Goal: Task Accomplishment & Management: Complete application form

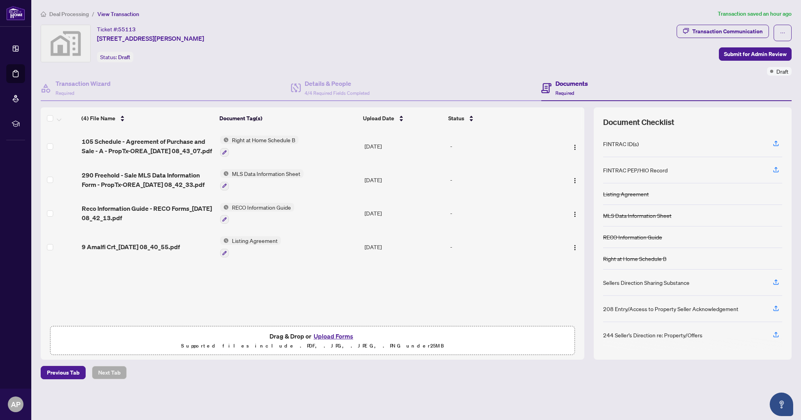
scroll to position [1, 0]
click at [776, 142] on icon "button" at bounding box center [776, 142] width 7 height 7
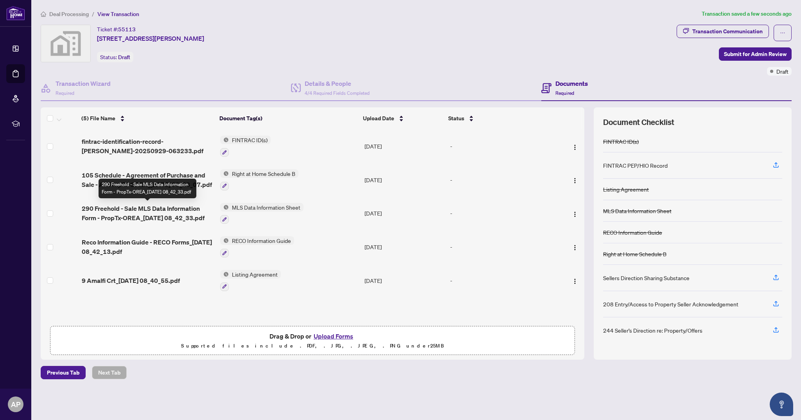
click at [135, 212] on span "290 Freehold - Sale MLS Data Information Form - PropTx-OREA_[DATE] 08_42_33.pdf" at bounding box center [148, 212] width 132 height 19
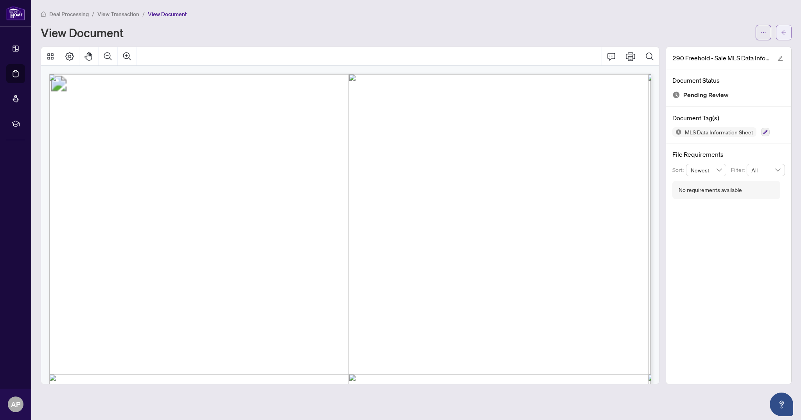
click at [785, 35] on icon "arrow-left" at bounding box center [784, 32] width 5 height 5
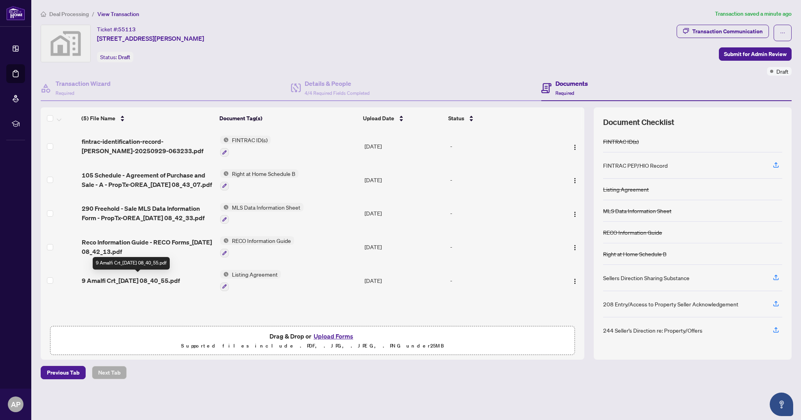
click at [152, 276] on span "9 Amalfi Crt_[DATE] 08_40_55.pdf" at bounding box center [131, 280] width 98 height 9
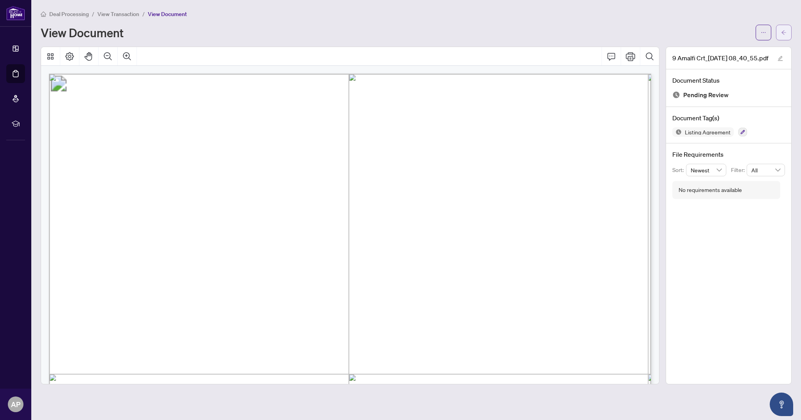
click at [789, 29] on button "button" at bounding box center [784, 33] width 16 height 16
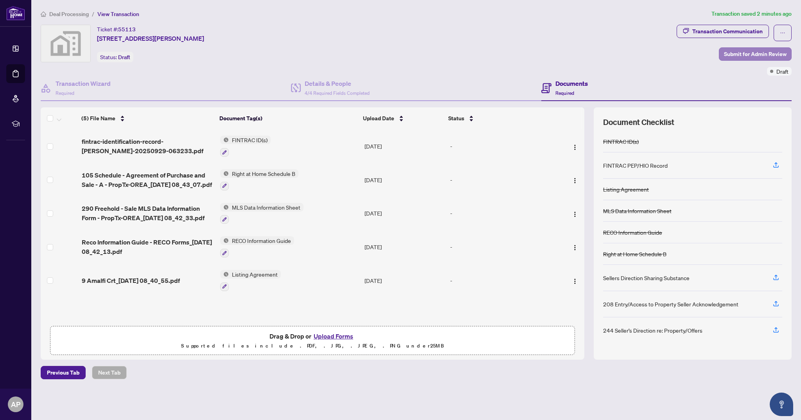
click at [766, 52] on span "Submit for Admin Review" at bounding box center [755, 54] width 63 height 13
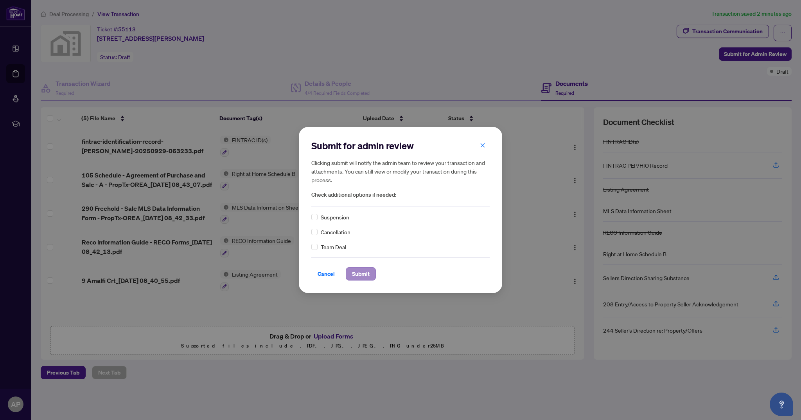
click at [359, 275] on span "Submit" at bounding box center [361, 273] width 18 height 13
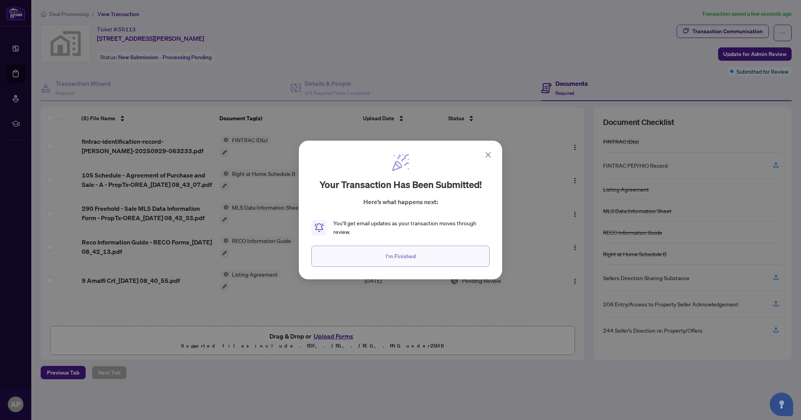
click at [413, 255] on span "I'm Finished" at bounding box center [401, 256] width 30 height 13
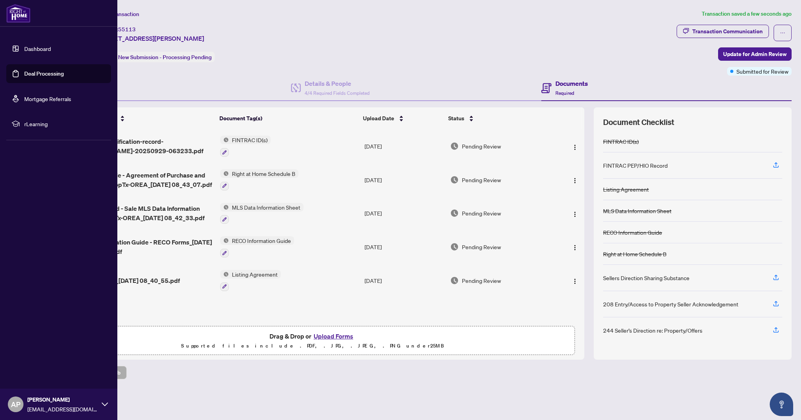
click at [45, 77] on link "Deal Processing" at bounding box center [44, 73] width 40 height 7
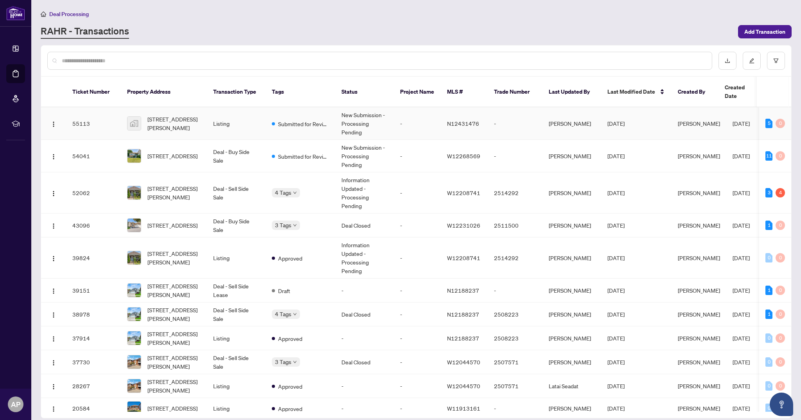
click at [195, 116] on span "[STREET_ADDRESS][PERSON_NAME]" at bounding box center [174, 123] width 53 height 17
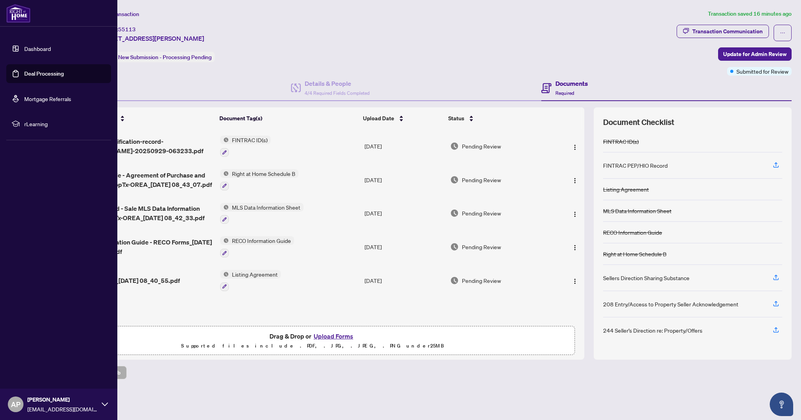
click at [24, 73] on link "Deal Processing" at bounding box center [44, 73] width 40 height 7
